Goal: Task Accomplishment & Management: Complete application form

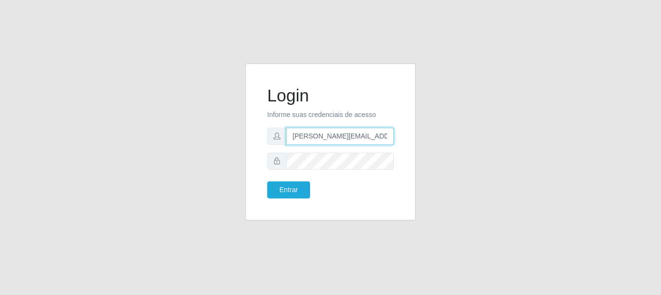
type input "[PERSON_NAME][EMAIL_ADDRESS][PERSON_NAME][DOMAIN_NAME]"
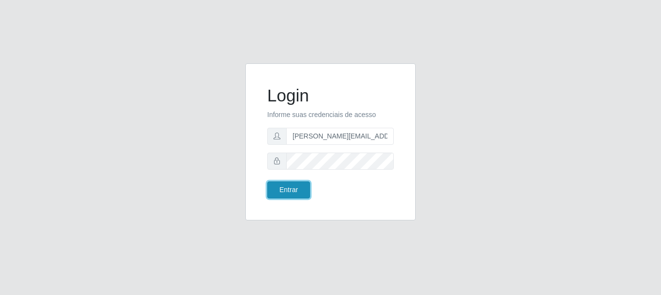
click at [288, 189] on button "Entrar" at bounding box center [288, 189] width 43 height 17
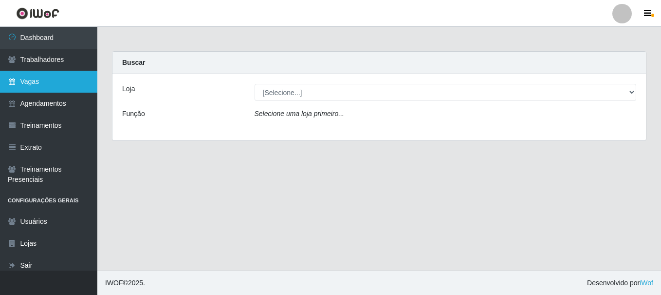
click at [49, 81] on link "Vagas" at bounding box center [48, 82] width 97 height 22
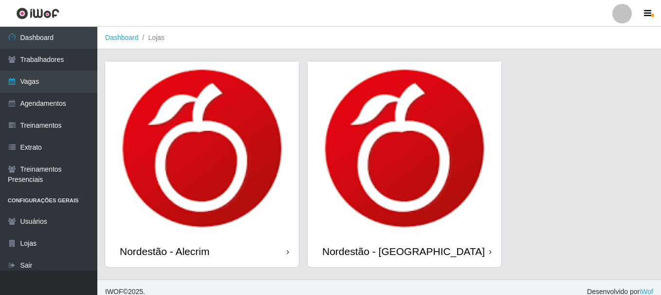
click at [167, 245] on div "Nordestão - Alecrim" at bounding box center [165, 251] width 90 height 12
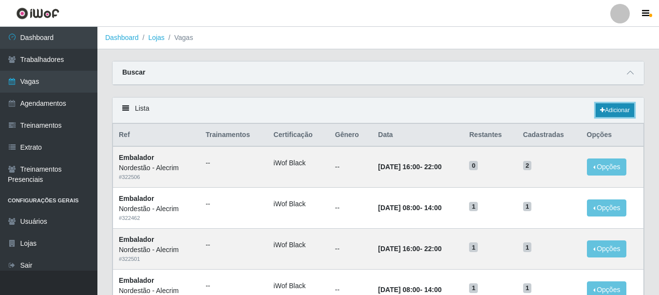
click at [614, 111] on link "Adicionar" at bounding box center [615, 110] width 38 height 14
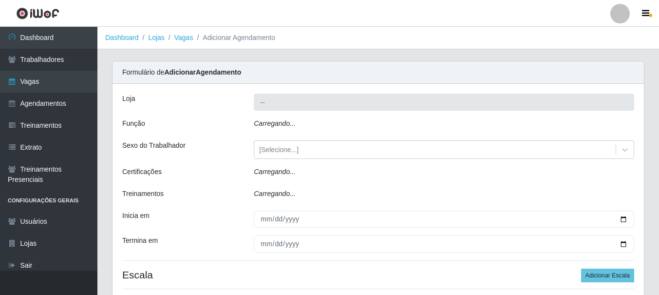
type input "Nordestão - Alecrim"
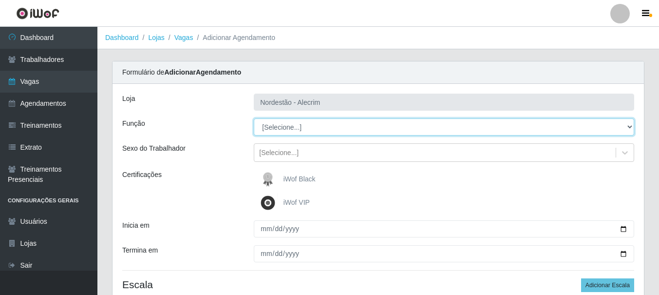
select select "1"
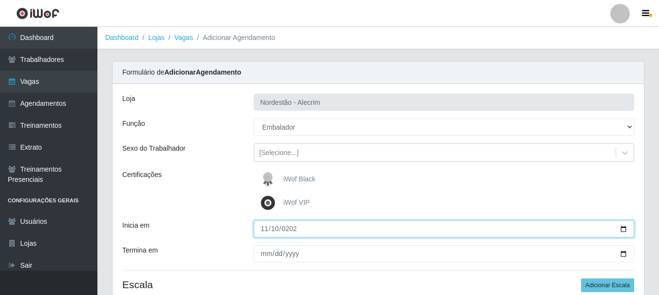
type input "[DATE]"
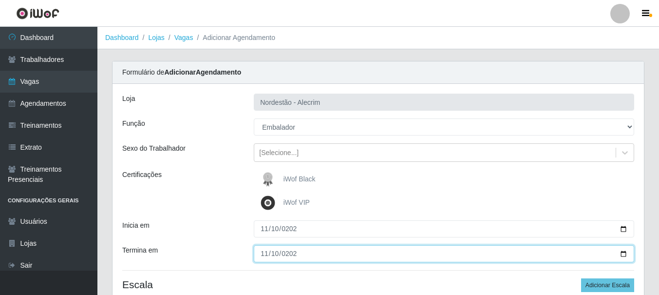
type input "[DATE]"
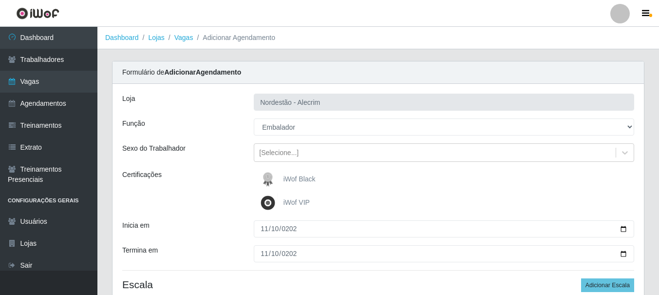
click at [444, 179] on div "iWof Black" at bounding box center [444, 178] width 380 height 19
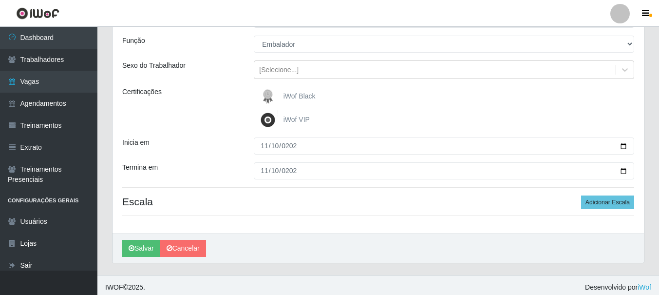
scroll to position [87, 0]
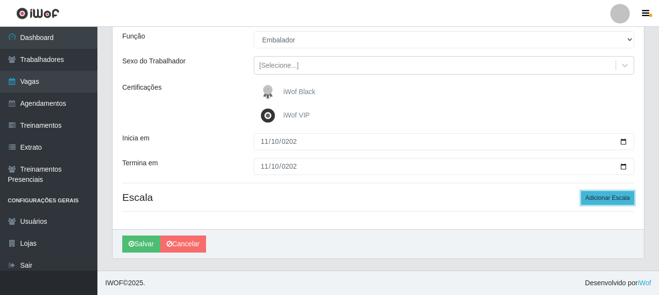
click at [608, 198] on button "Adicionar Escala" at bounding box center [607, 198] width 53 height 14
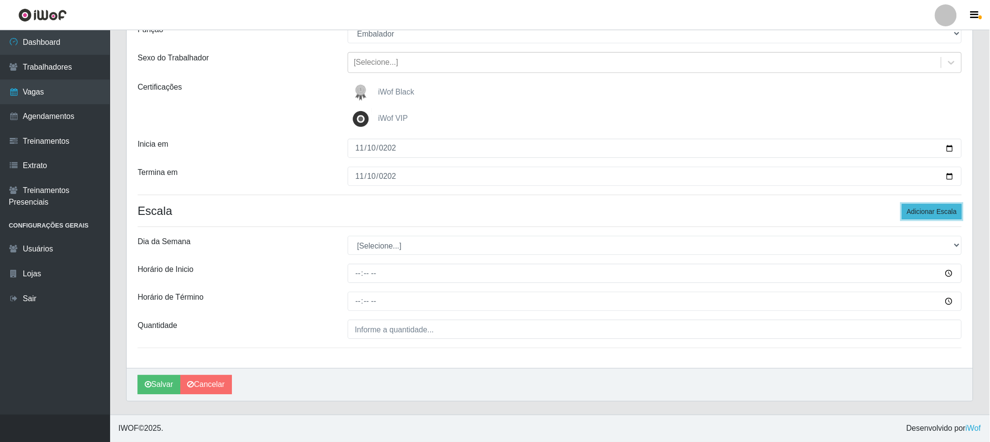
scroll to position [50, 0]
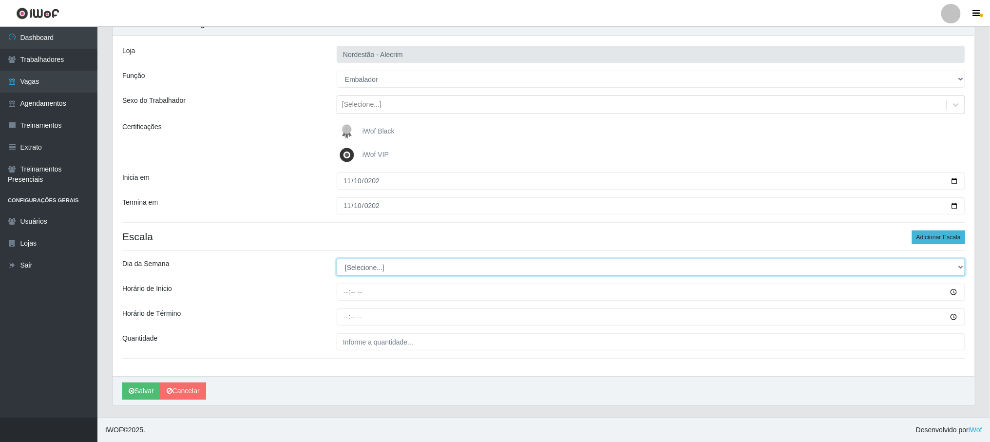
select select "1"
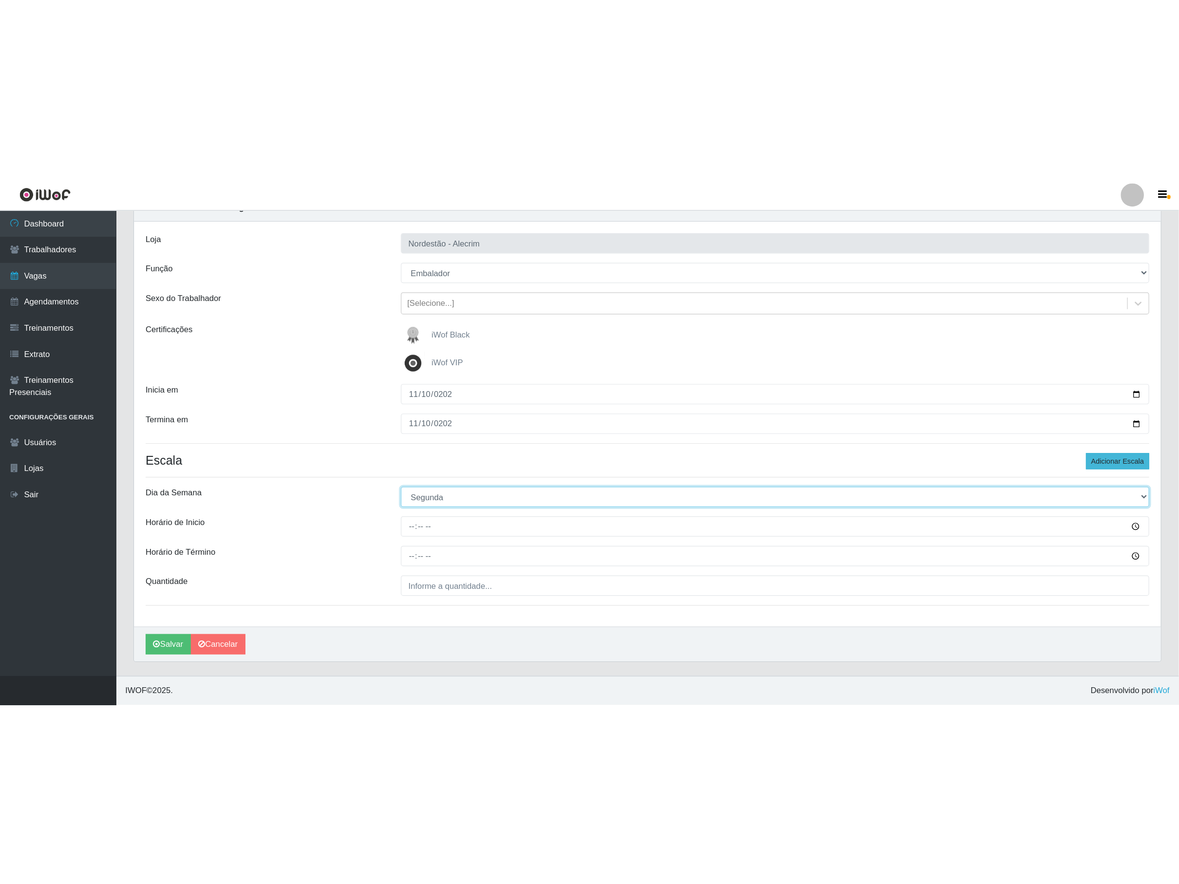
scroll to position [0, 0]
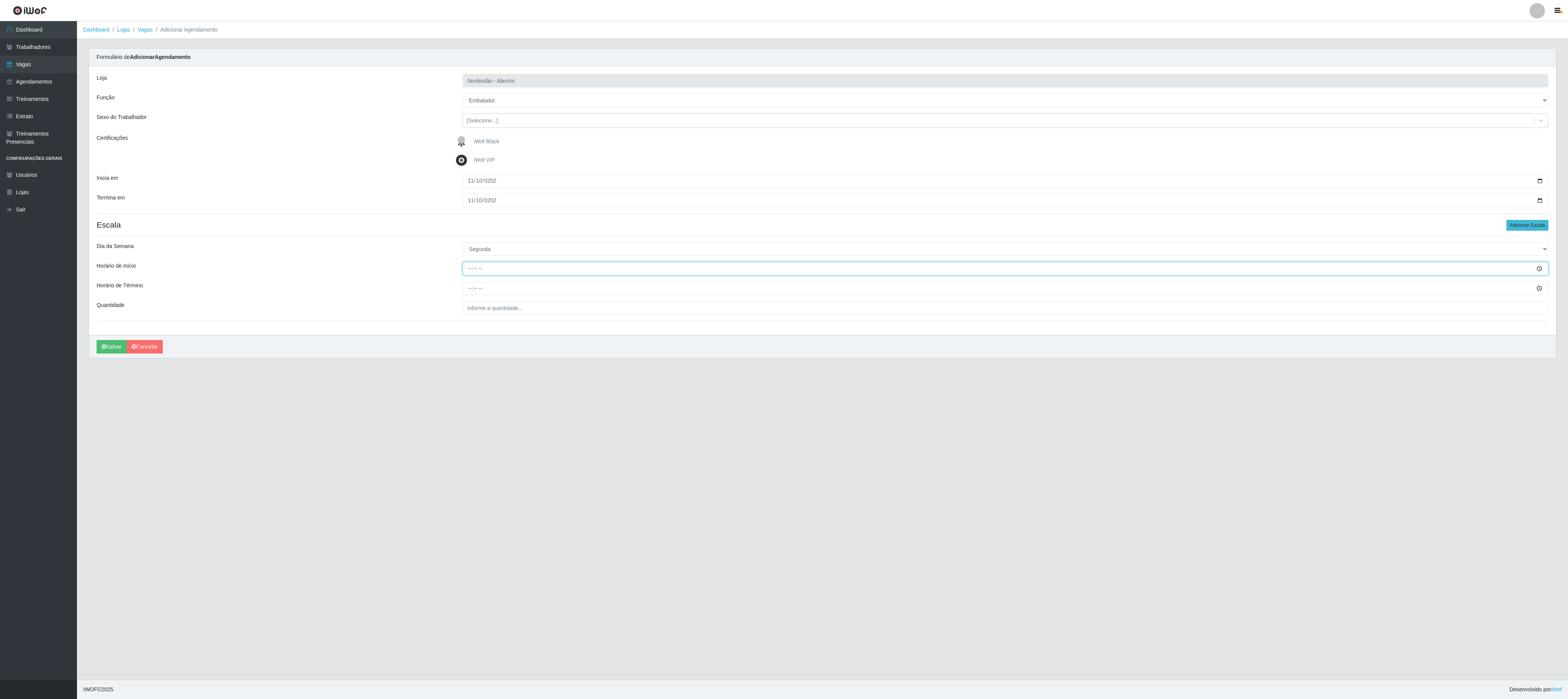
type input "08:00"
type input "14:00"
click at [522, 230] on button "Adicionar Escala" at bounding box center [1527, 225] width 42 height 11
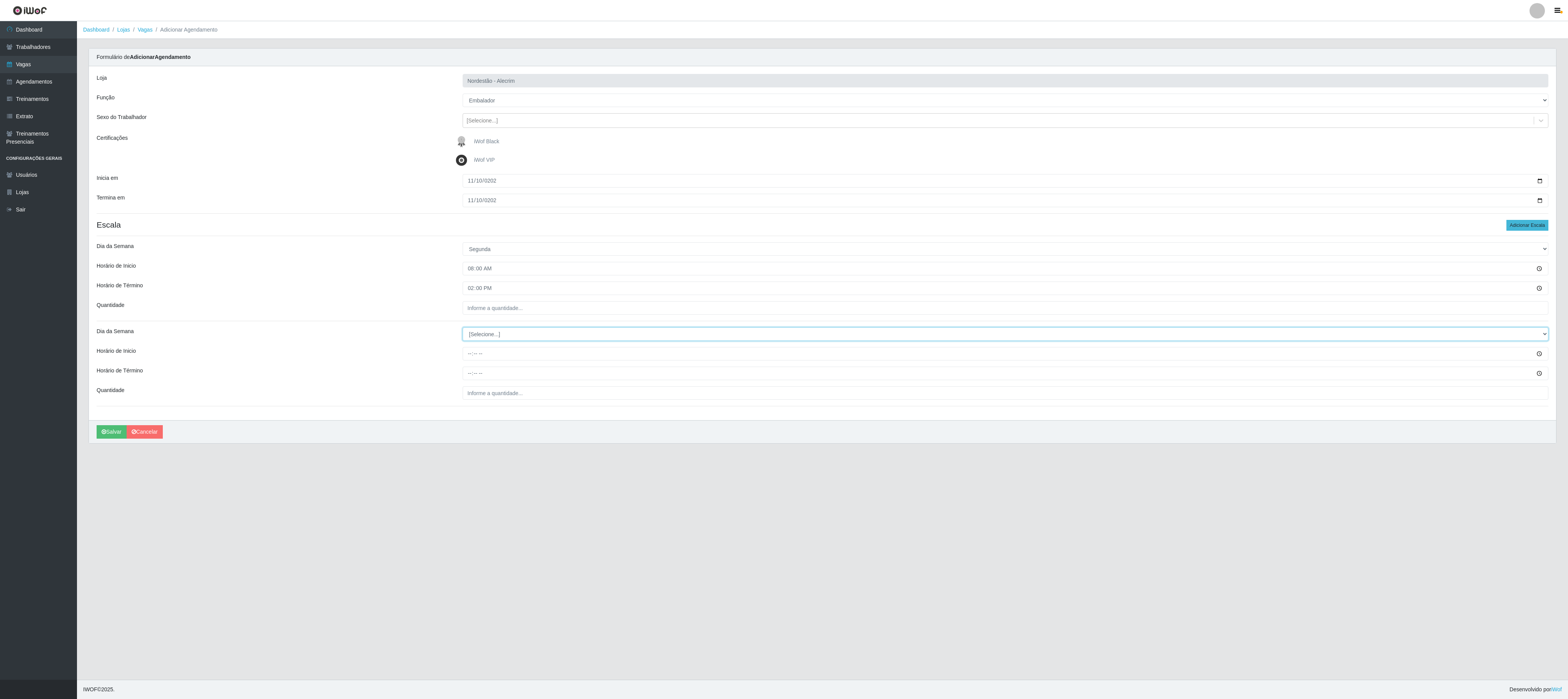
select select "1"
type input "16:00"
type input "22:00"
type input "___"
click at [501, 232] on input "___" at bounding box center [1005, 392] width 1086 height 13
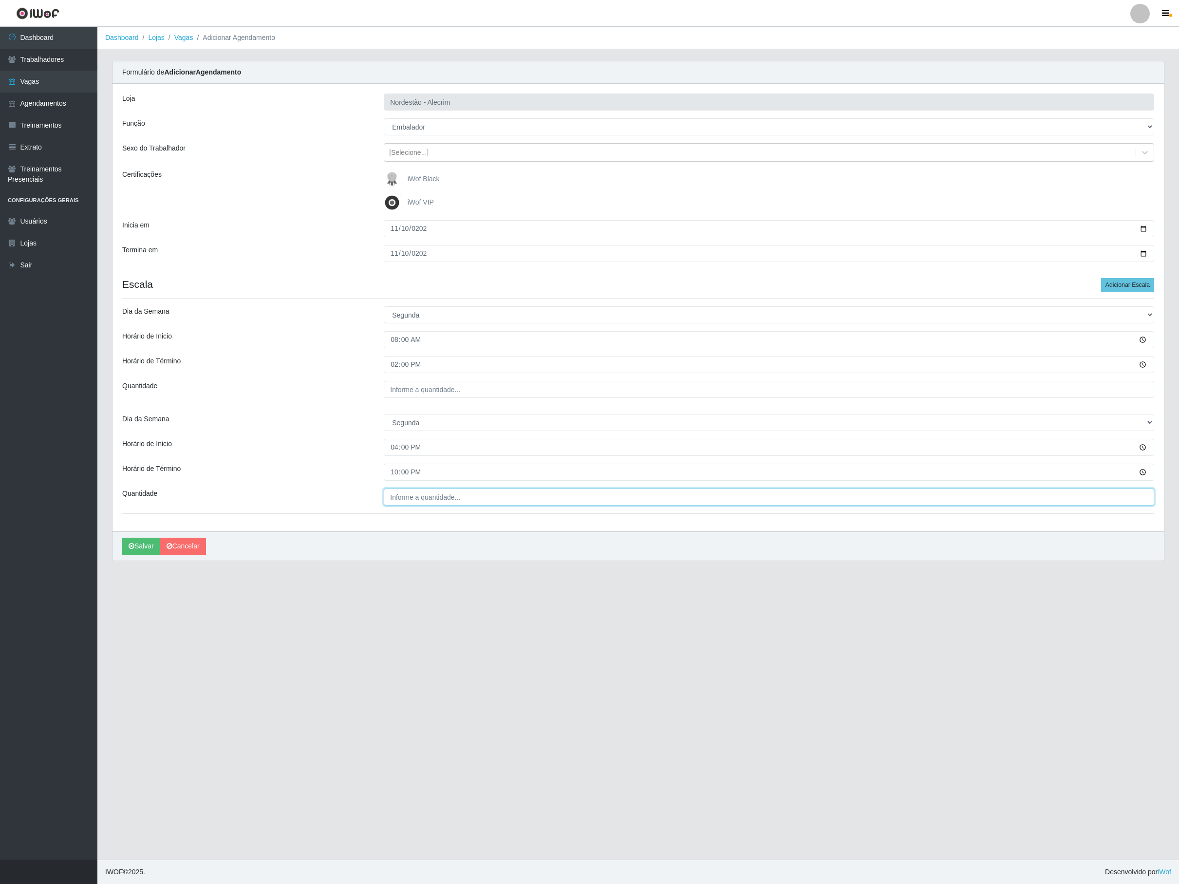
type input "___"
